Goal: Obtain resource: Download file/media

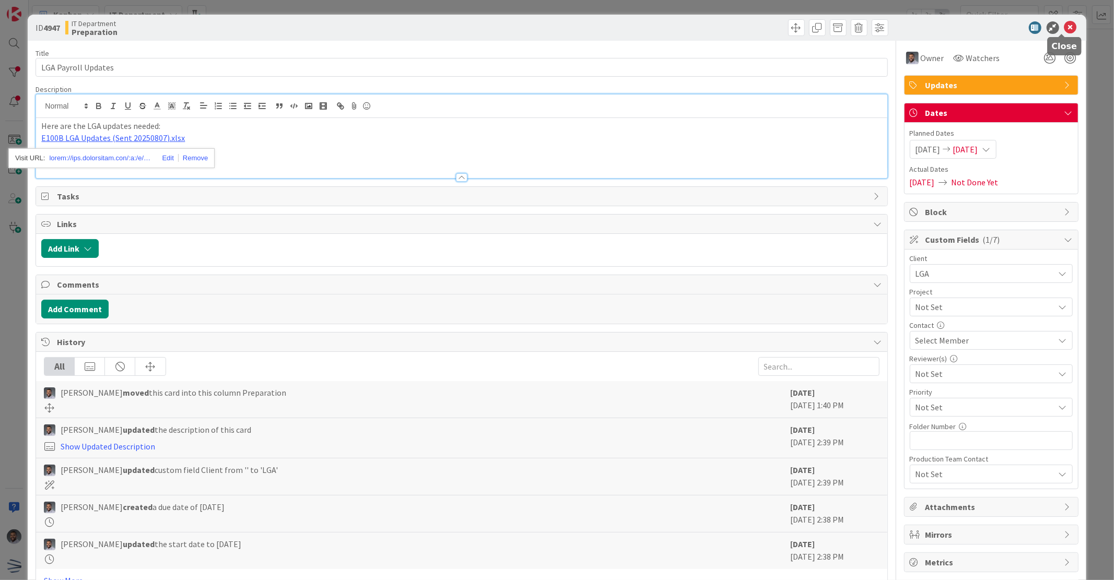
click at [1064, 28] on icon at bounding box center [1070, 27] width 13 height 13
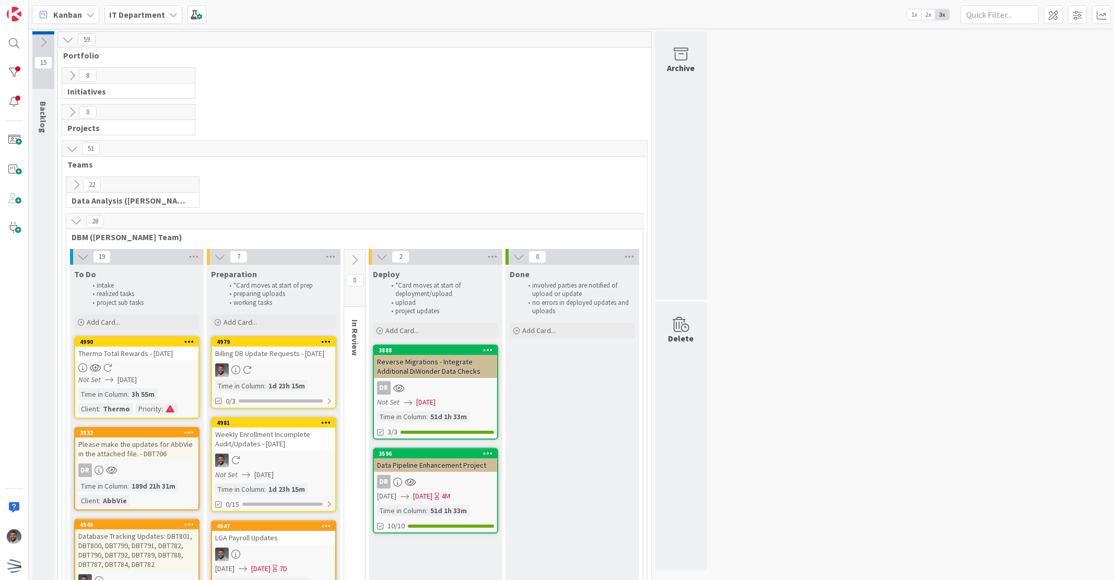
scroll to position [116, 0]
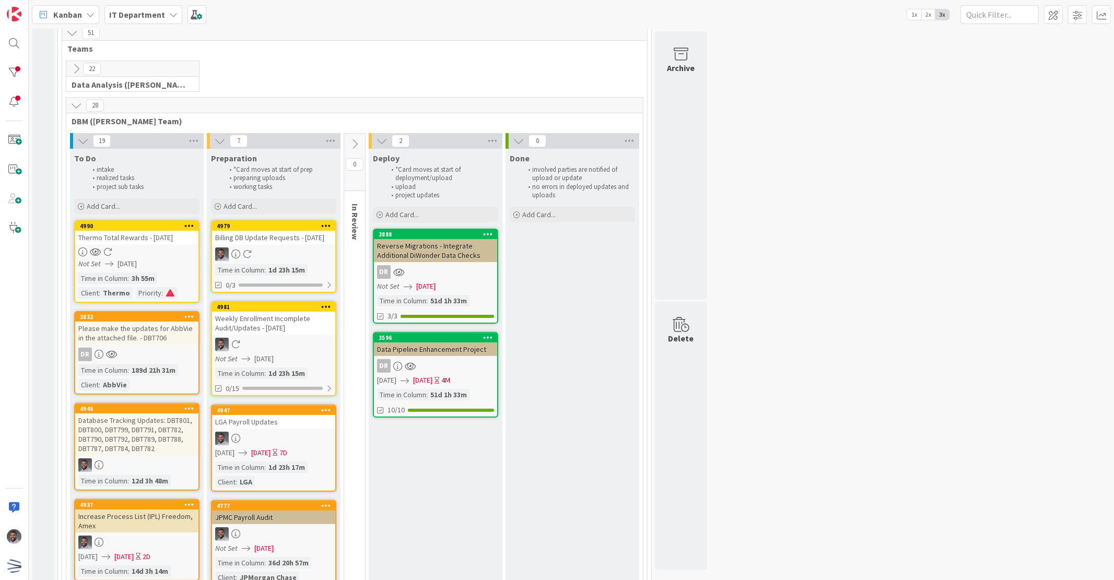
click at [145, 235] on div "Thermo Total Rewards - [DATE]" at bounding box center [136, 238] width 123 height 14
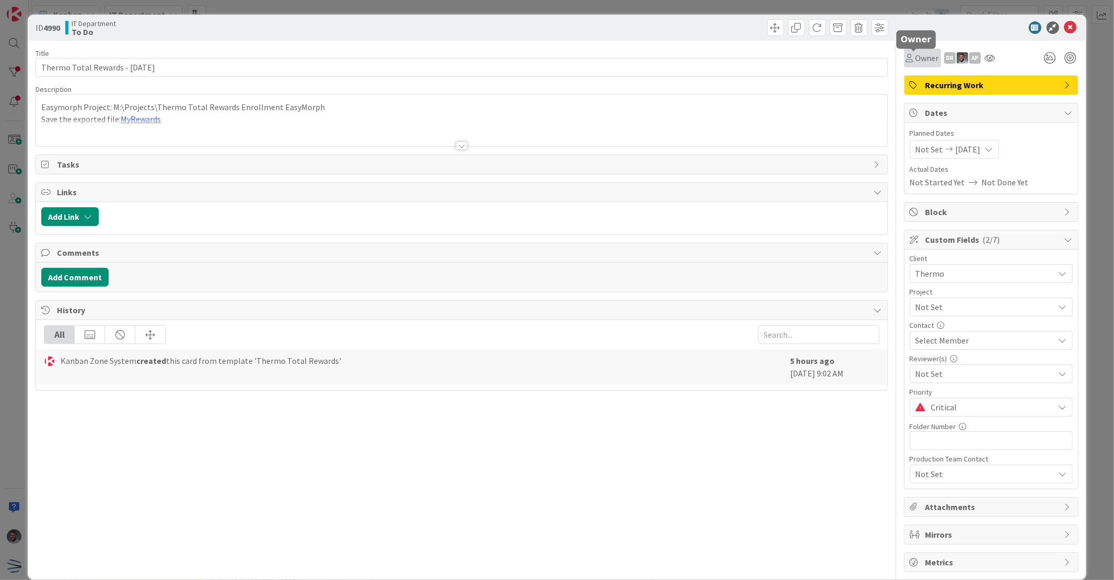
click at [916, 54] on span "Owner" at bounding box center [926, 58] width 23 height 13
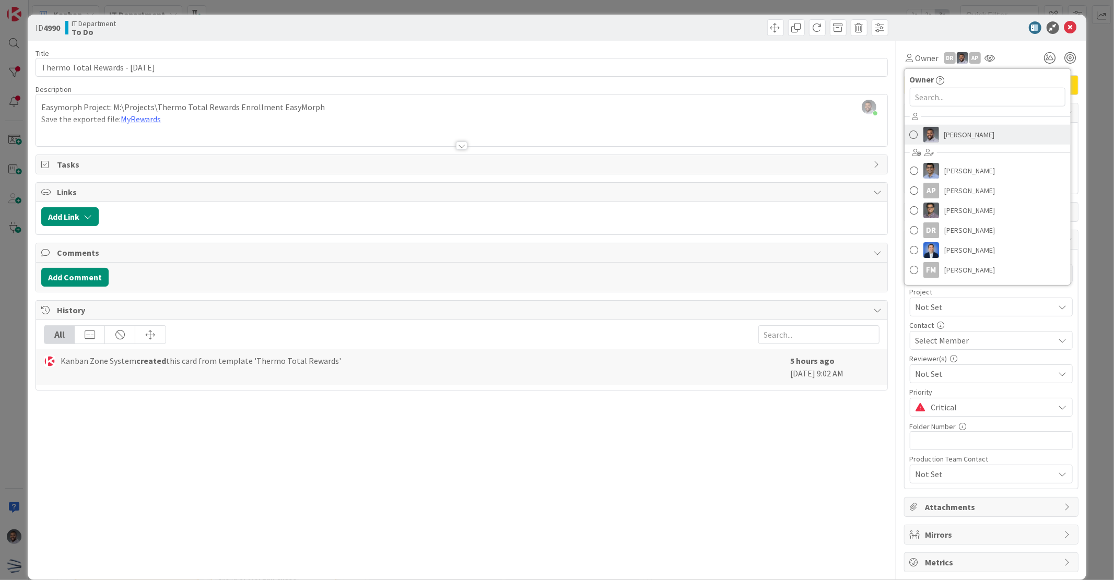
click at [925, 134] on img at bounding box center [931, 135] width 16 height 16
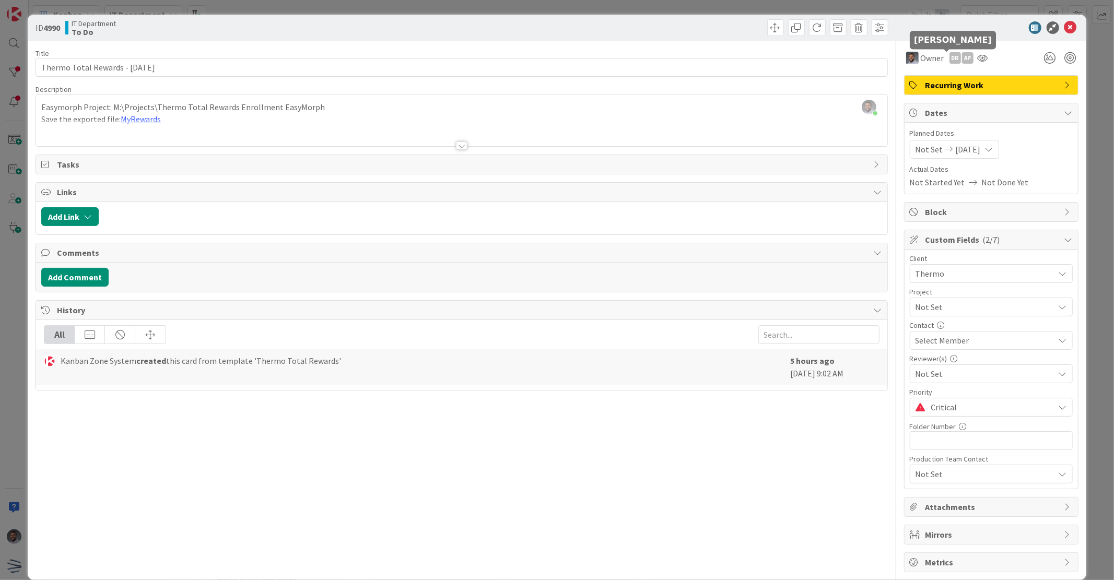
click at [949, 54] on div "DR" at bounding box center [954, 57] width 11 height 11
click at [921, 76] on link "Remove" at bounding box center [919, 77] width 82 height 17
click at [949, 61] on div "AP" at bounding box center [954, 57] width 11 height 11
click at [932, 75] on link "Remove" at bounding box center [919, 77] width 82 height 17
click at [1064, 30] on icon at bounding box center [1070, 27] width 13 height 13
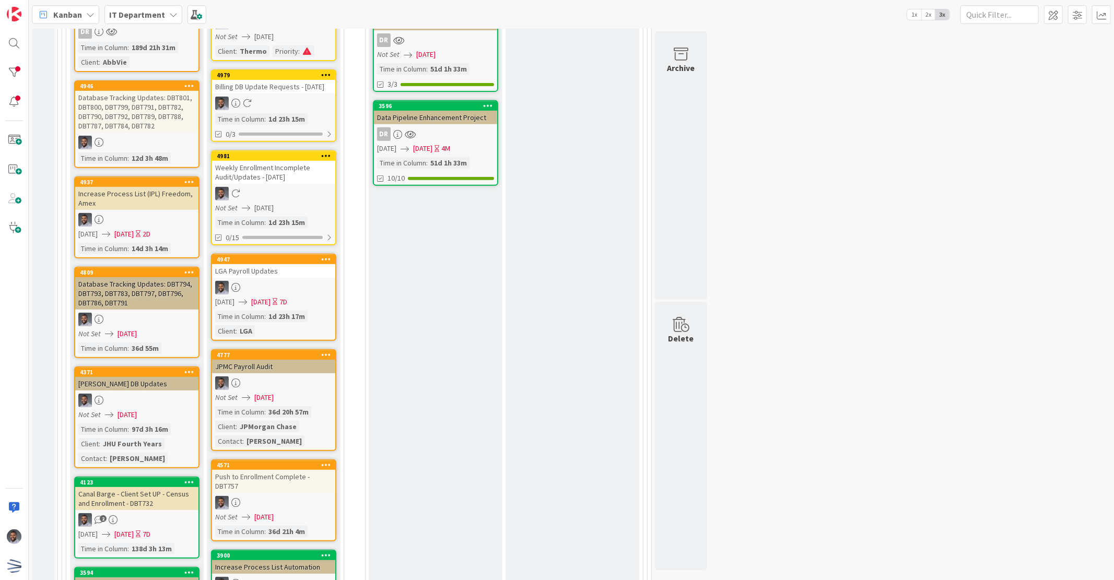
scroll to position [387, 0]
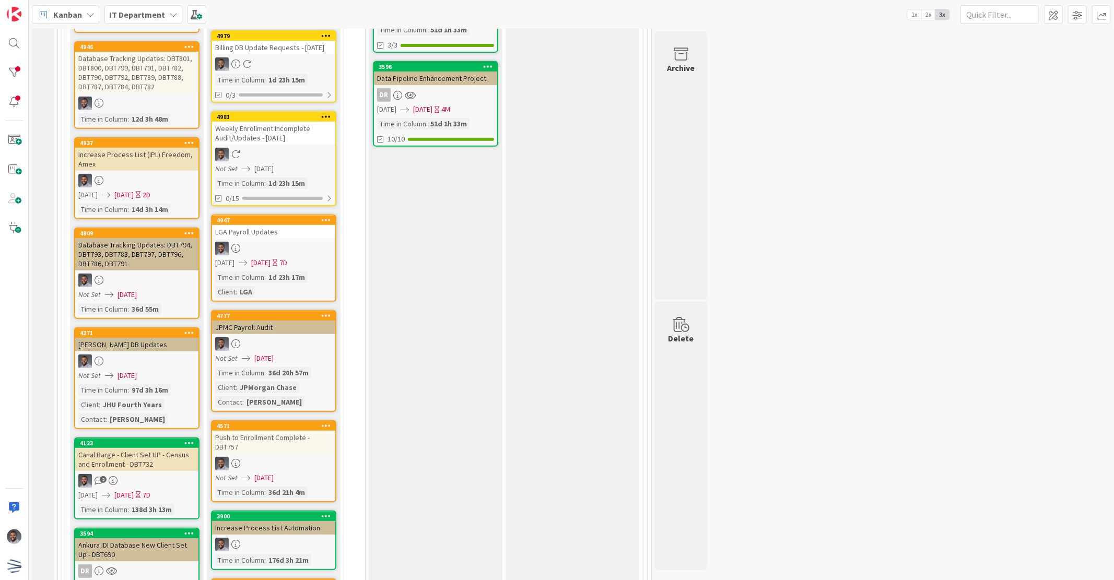
click at [260, 470] on div at bounding box center [273, 464] width 123 height 14
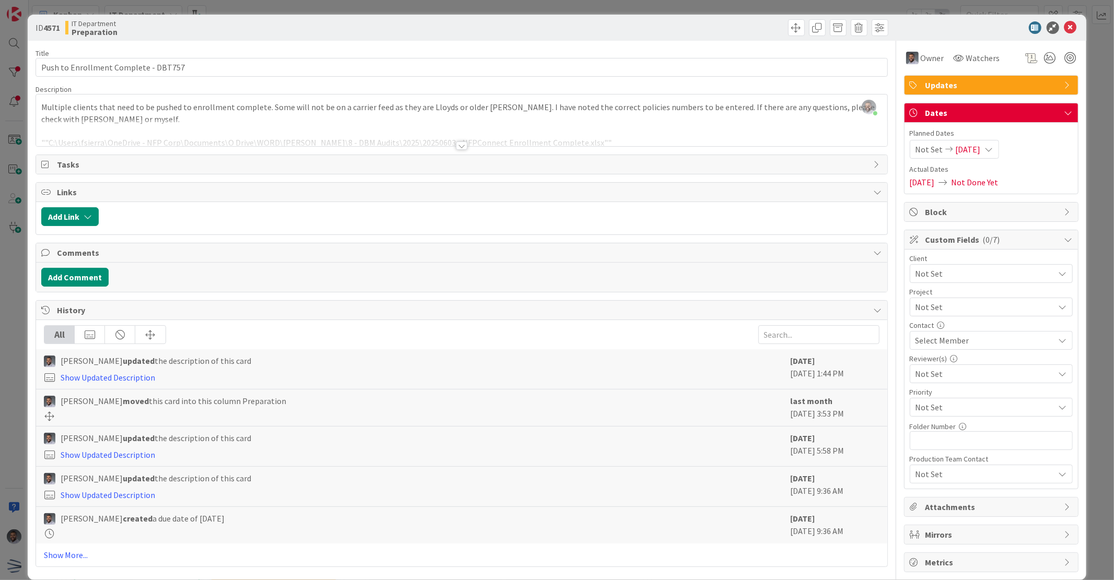
click at [456, 144] on div at bounding box center [461, 145] width 11 height 8
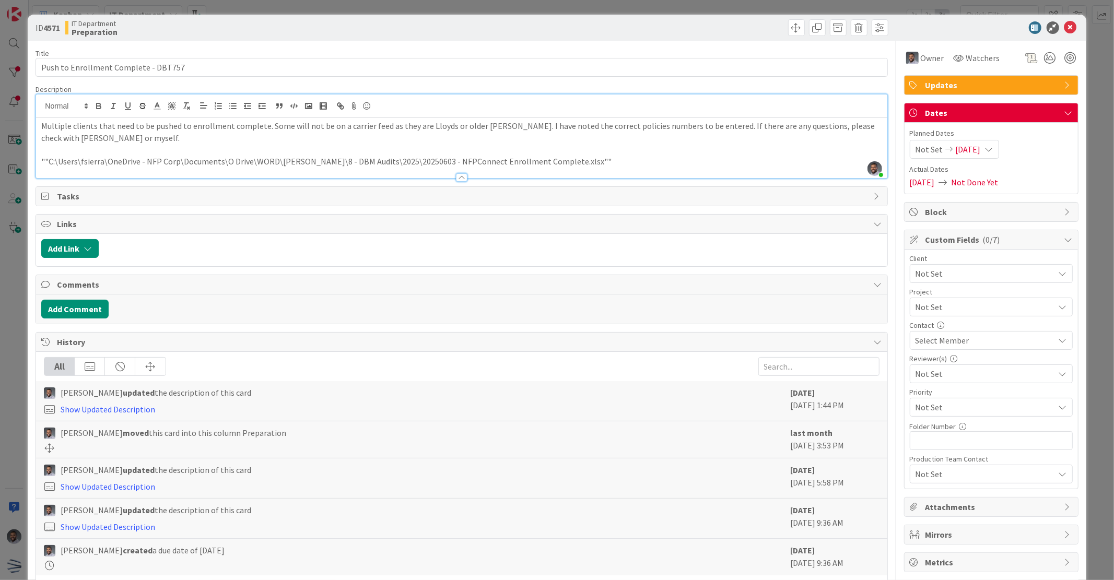
click at [588, 162] on p """C:\Users\fsierra\OneDrive - NFP Corp\Documents\O Drive\WORD\[PERSON_NAME]\8 -…" at bounding box center [461, 162] width 840 height 12
click at [48, 158] on p """C:\Users\fsierra\OneDrive - NFP Corp\Documents\O Drive\WORD\[PERSON_NAME]\8 -…" at bounding box center [461, 162] width 840 height 12
click at [575, 161] on p ""C:\Users\fsierra\OneDrive - NFP Corp\Documents\O Drive\WORD\[PERSON_NAME]\8 - …" at bounding box center [461, 162] width 840 height 12
copy p "C:\Users\fsierra\OneDrive - NFP Corp\Documents\O Drive\WORD\[PERSON_NAME]\8 - D…"
click at [1064, 27] on icon at bounding box center [1070, 27] width 13 height 13
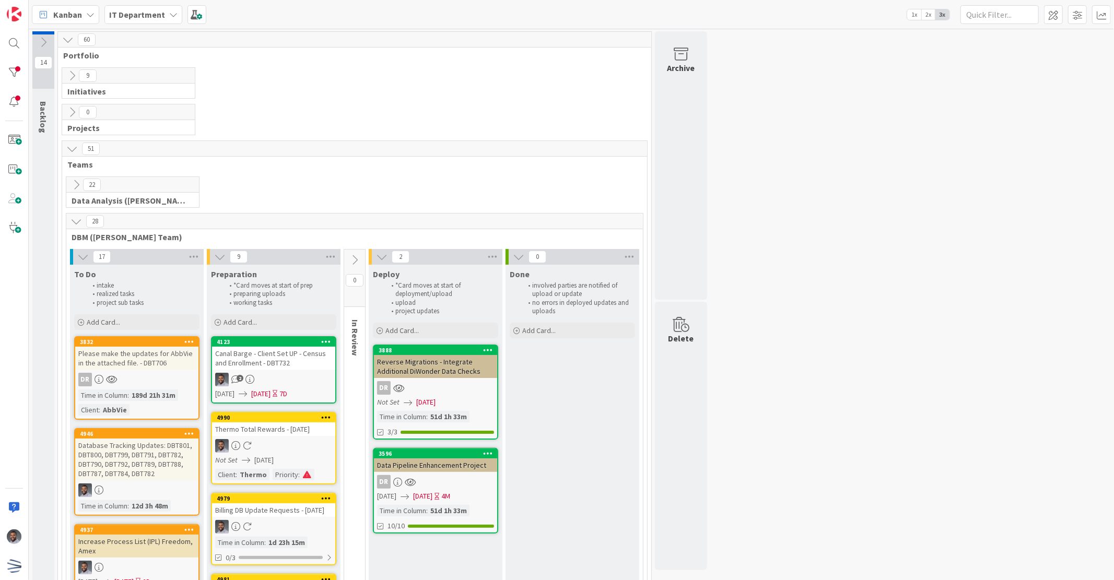
click at [264, 353] on div "Canal Barge - Client Set UP - Census and Enrollment - DBT732" at bounding box center [273, 358] width 123 height 23
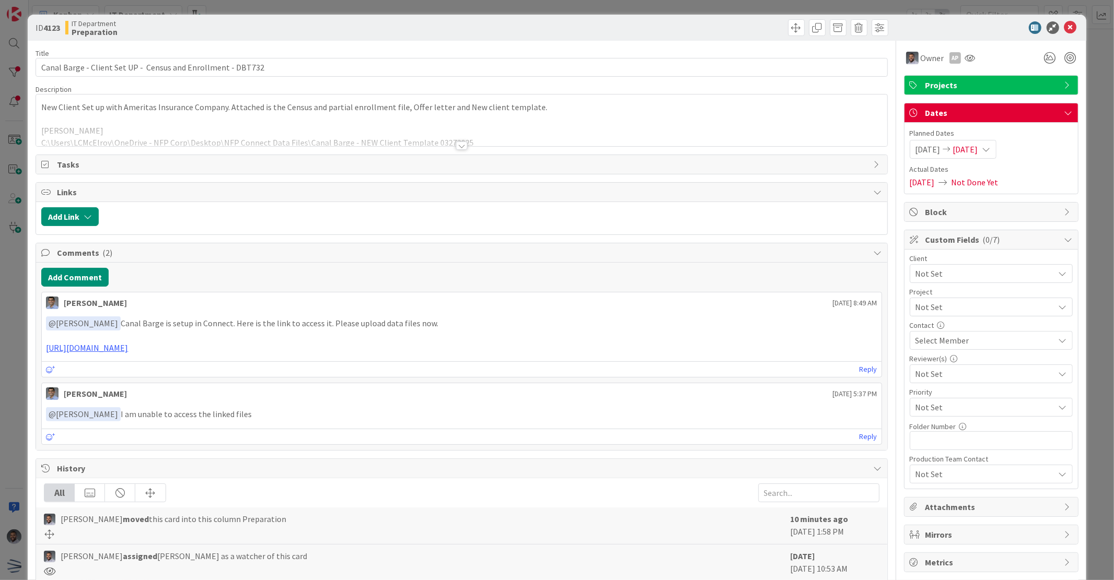
click at [301, 122] on div at bounding box center [461, 133] width 850 height 27
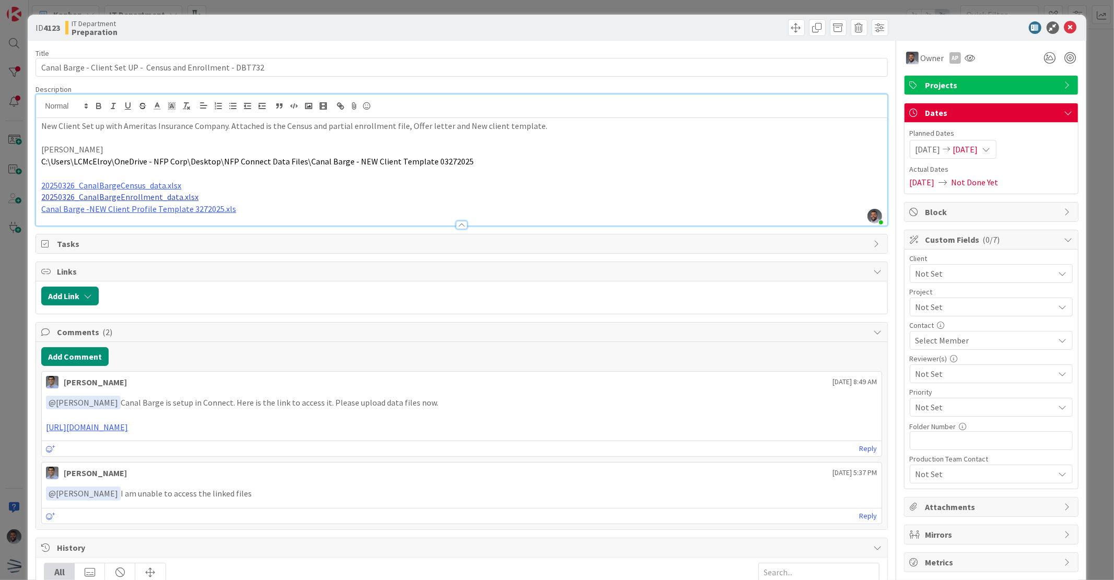
click at [167, 195] on link "20250326_CanalBargeEnrollment_data.xlsx" at bounding box center [119, 197] width 157 height 10
click at [141, 216] on link "[URL][DOMAIN_NAME][DOMAIN_NAME]" at bounding box center [107, 217] width 104 height 14
